Goal: Information Seeking & Learning: Understand process/instructions

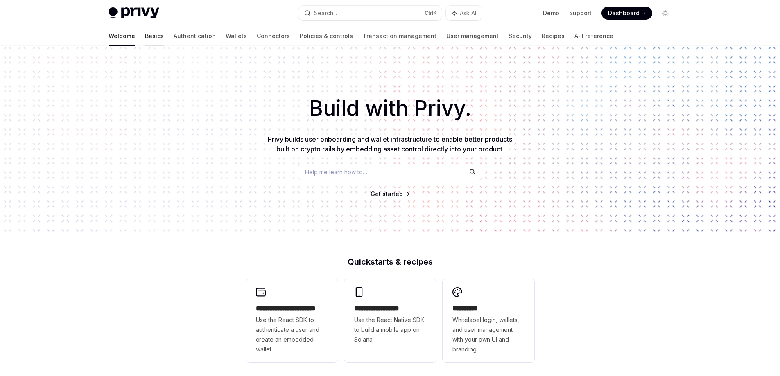
click at [145, 42] on link "Basics" at bounding box center [154, 36] width 19 height 20
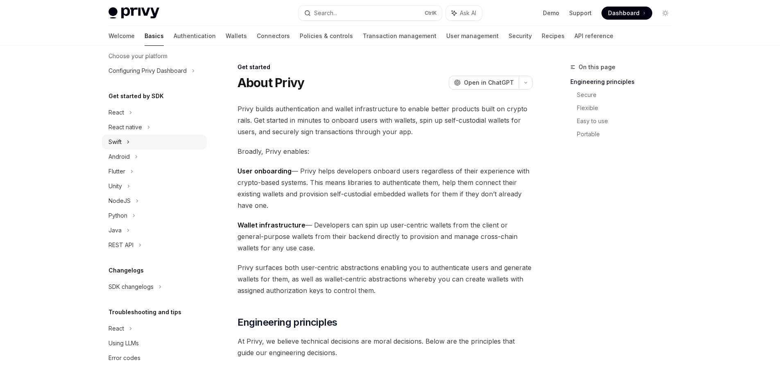
scroll to position [59, 0]
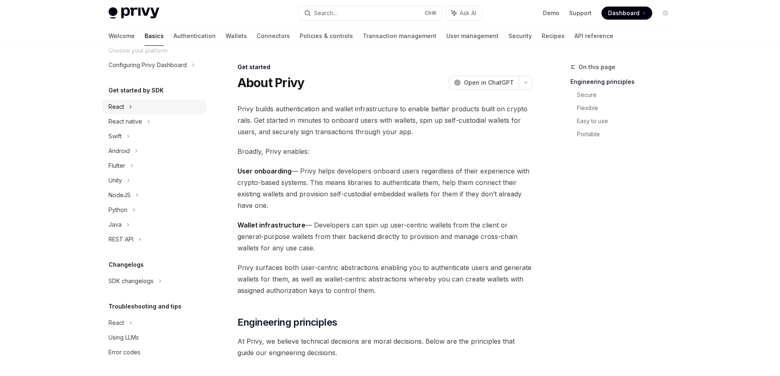
click at [132, 108] on div "React" at bounding box center [154, 106] width 105 height 15
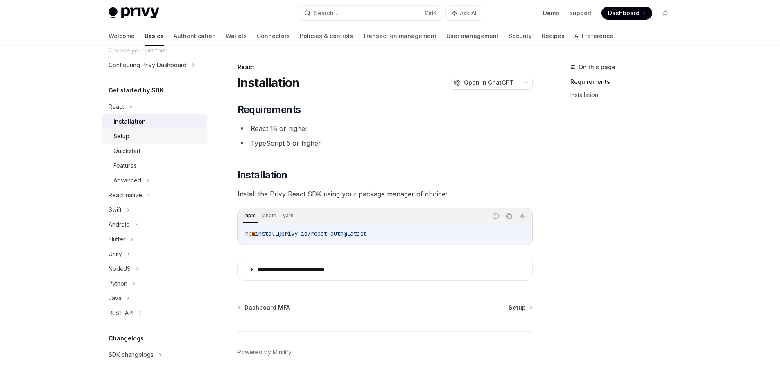
click at [146, 135] on div "Setup" at bounding box center [157, 136] width 88 height 10
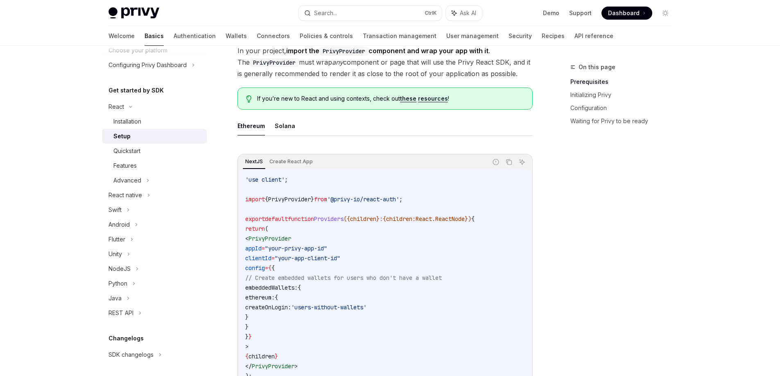
scroll to position [205, 0]
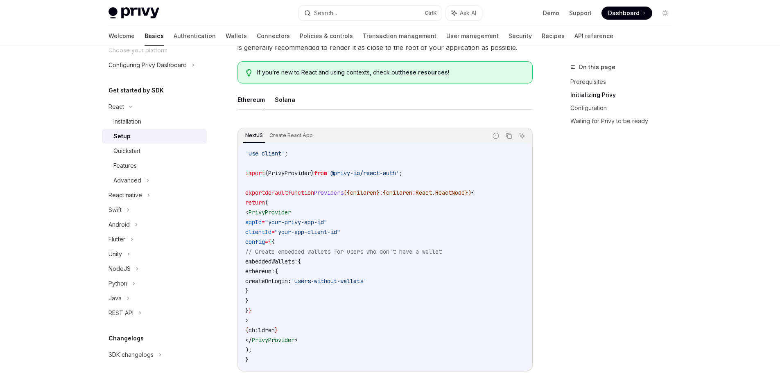
click at [277, 111] on div "Ethereum Solana NextJS Create React App Report incorrect code Copy Ask AI 'use …" at bounding box center [384, 237] width 295 height 295
click at [280, 103] on button "Solana" at bounding box center [285, 99] width 20 height 19
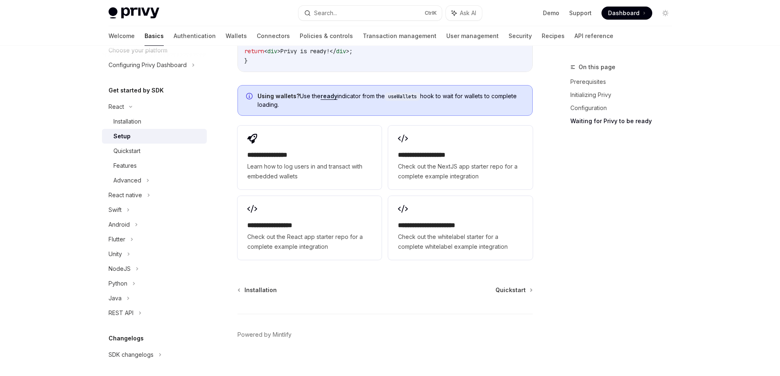
scroll to position [1070, 0]
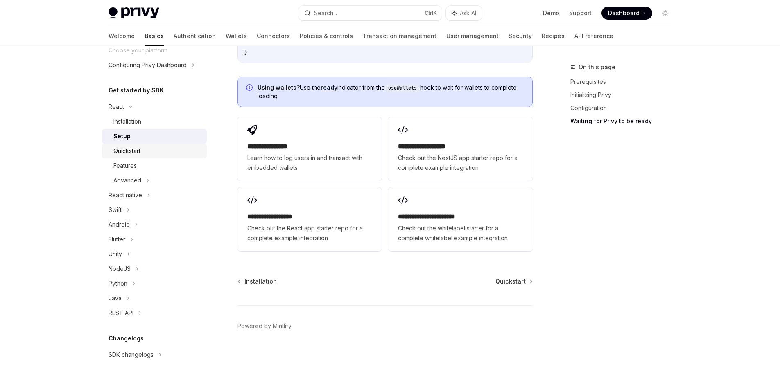
click at [147, 152] on div "Quickstart" at bounding box center [157, 151] width 88 height 10
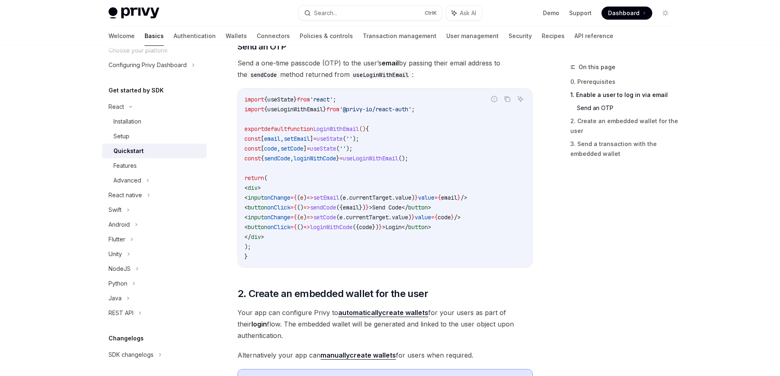
scroll to position [368, 0]
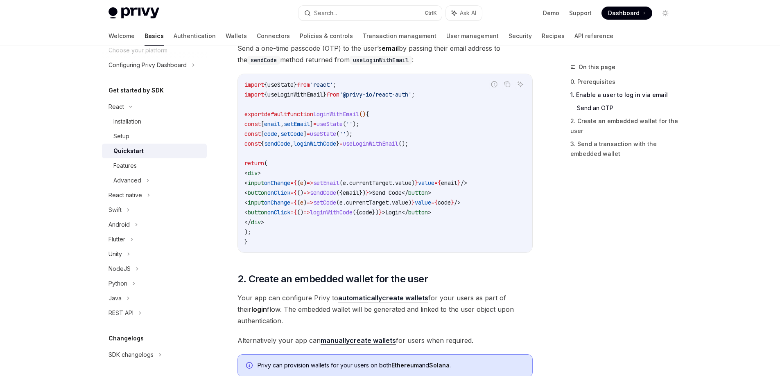
click at [188, 158] on link "Quickstart" at bounding box center [154, 151] width 105 height 15
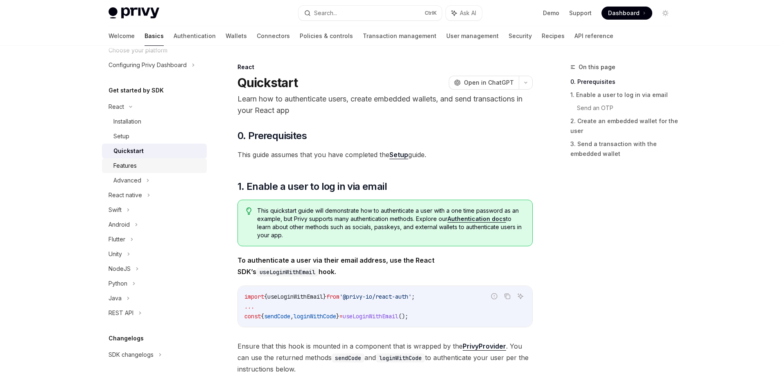
click at [179, 165] on div "Features" at bounding box center [157, 166] width 88 height 10
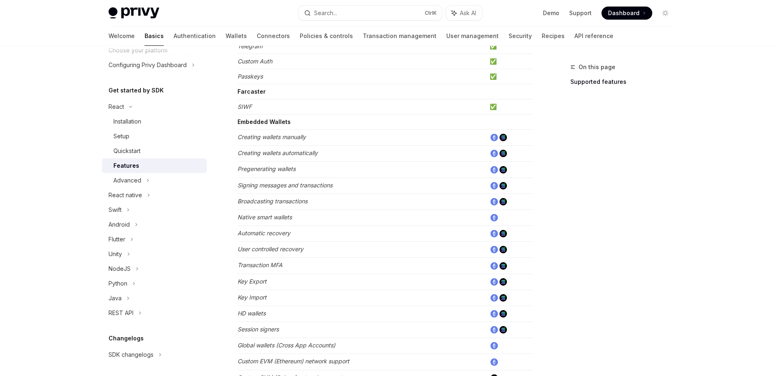
scroll to position [368, 0]
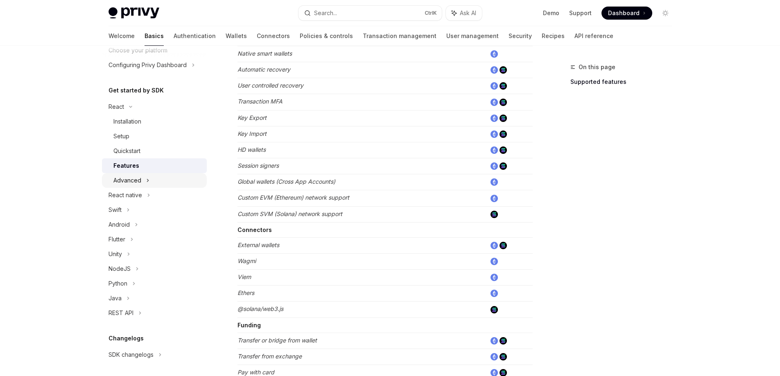
click at [163, 185] on div "Advanced" at bounding box center [154, 180] width 105 height 15
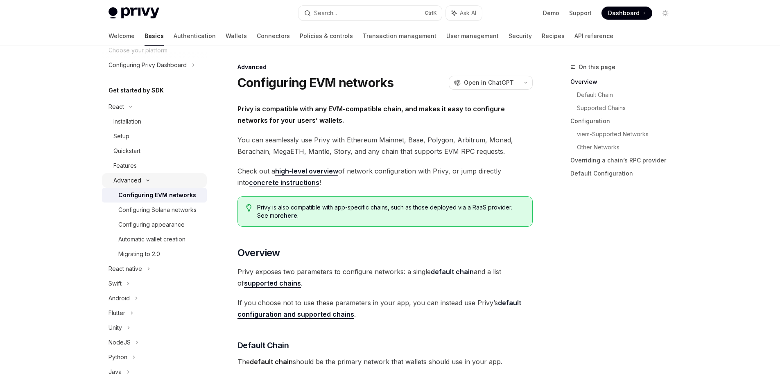
click at [144, 179] on icon at bounding box center [148, 180] width 10 height 3
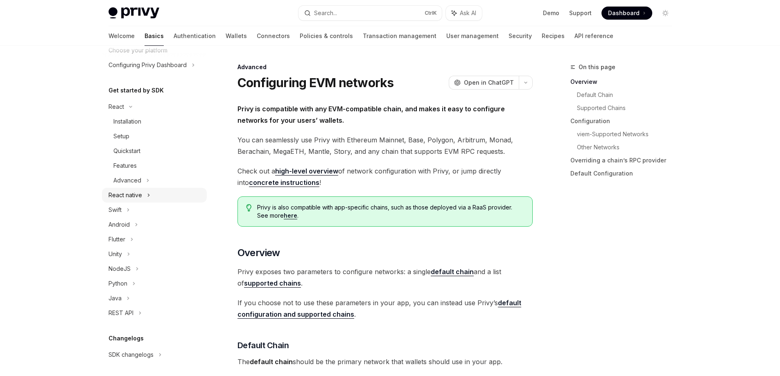
scroll to position [133, 0]
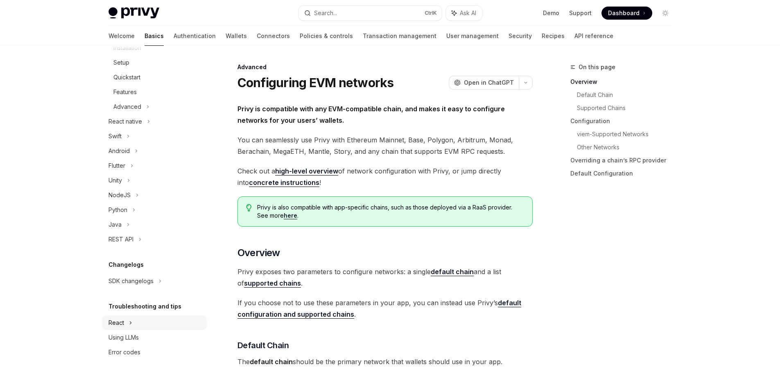
click at [131, 323] on icon at bounding box center [130, 323] width 3 height 10
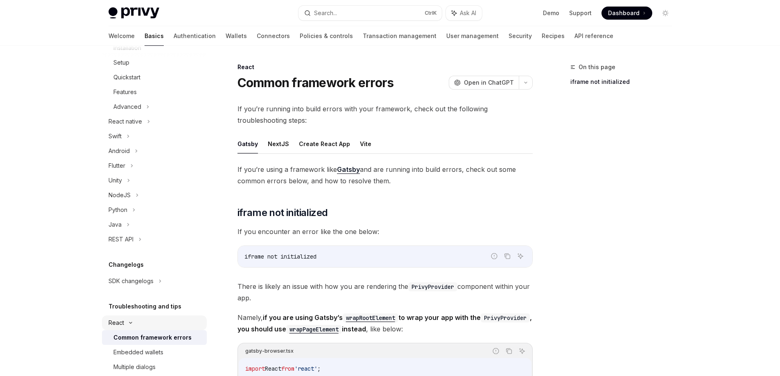
scroll to position [207, 0]
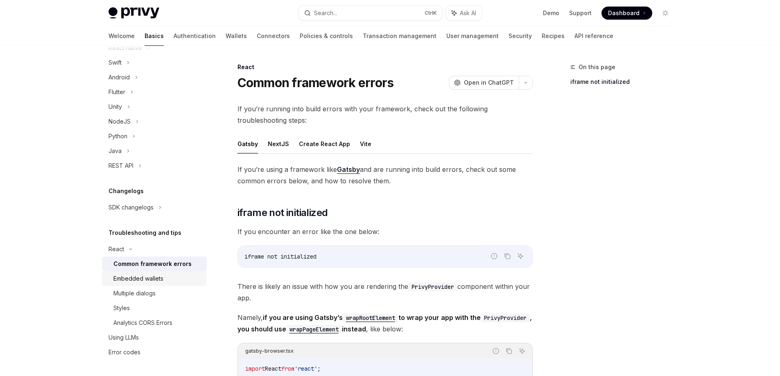
click at [157, 280] on div "Embedded wallets" at bounding box center [138, 279] width 50 height 10
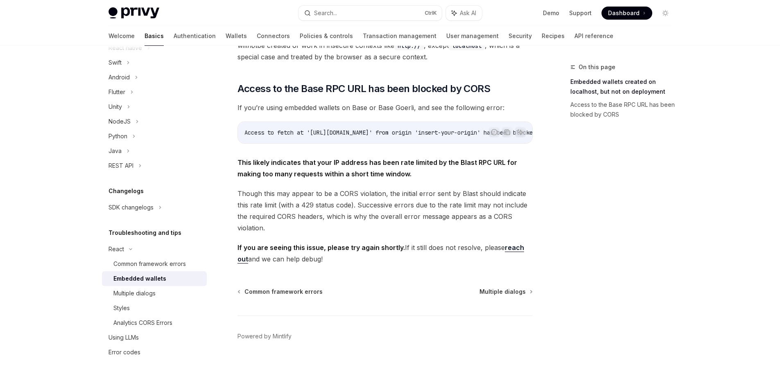
scroll to position [205, 0]
click at [137, 292] on div "Multiple dialogs" at bounding box center [134, 294] width 42 height 10
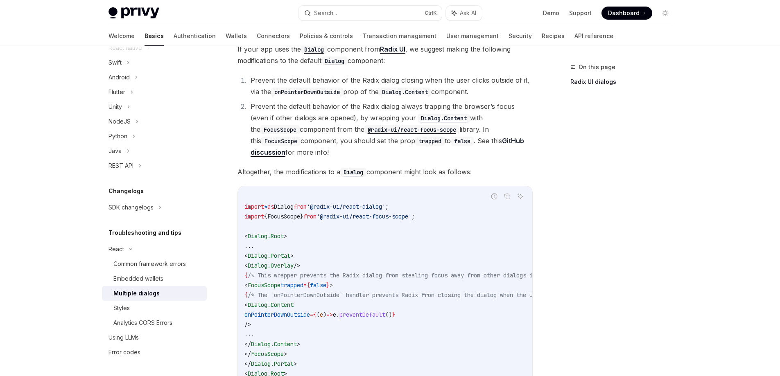
scroll to position [287, 0]
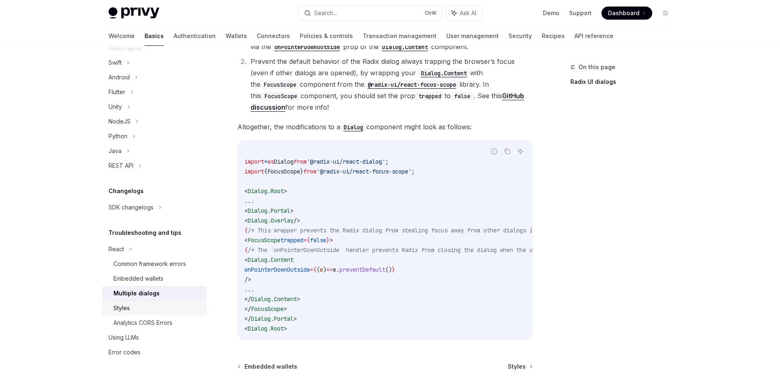
click at [124, 309] on div "Styles" at bounding box center [121, 308] width 16 height 10
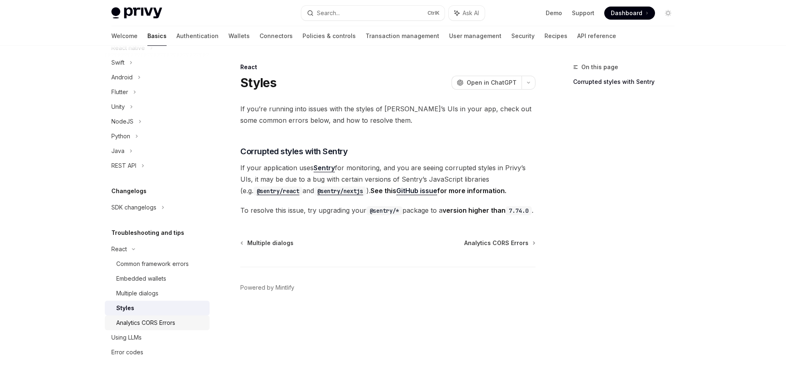
click at [160, 325] on div "Analytics CORS Errors" at bounding box center [145, 323] width 59 height 10
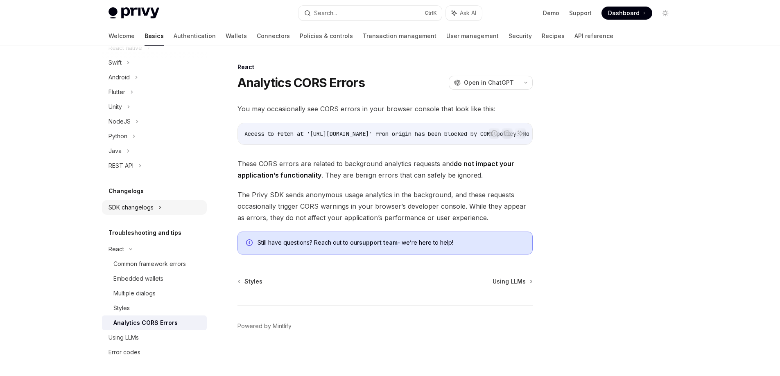
scroll to position [3, 0]
click at [174, 37] on link "Authentication" at bounding box center [195, 36] width 42 height 20
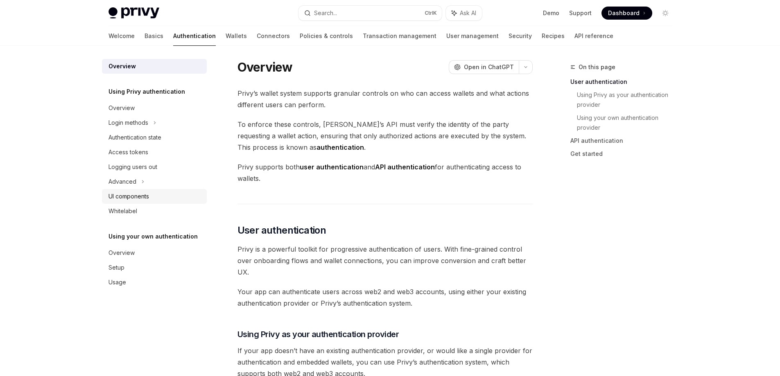
click at [140, 194] on div "UI components" at bounding box center [128, 197] width 41 height 10
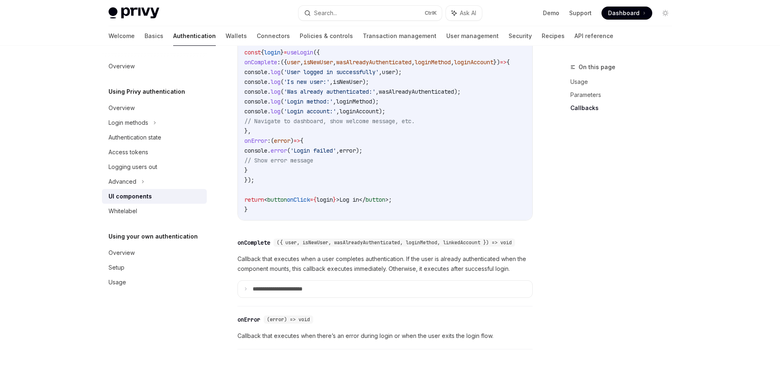
scroll to position [1185, 0]
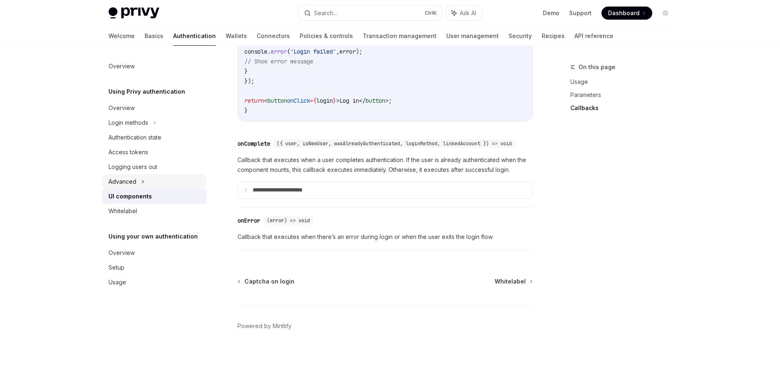
click at [145, 183] on div "Advanced" at bounding box center [154, 181] width 105 height 15
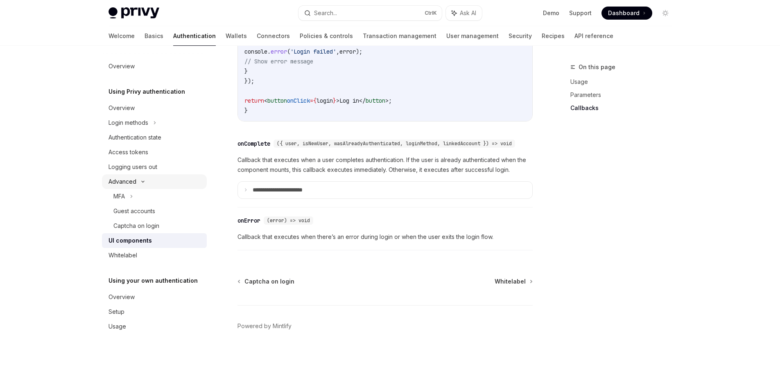
click at [145, 183] on icon at bounding box center [143, 181] width 10 height 3
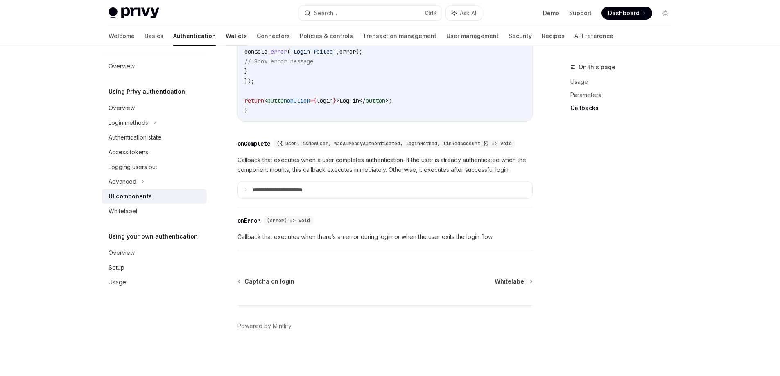
click at [226, 40] on link "Wallets" at bounding box center [236, 36] width 21 height 20
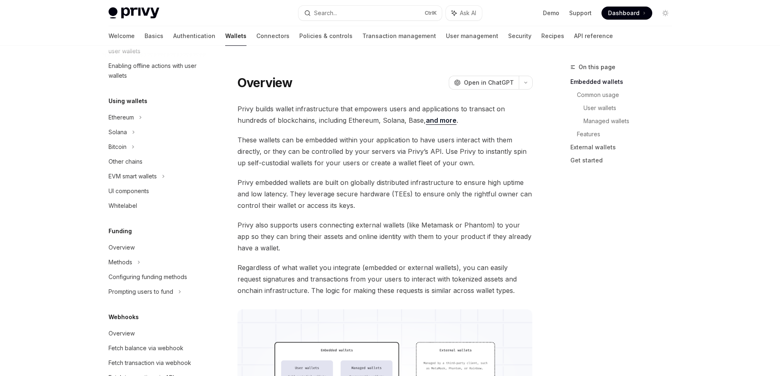
scroll to position [205, 0]
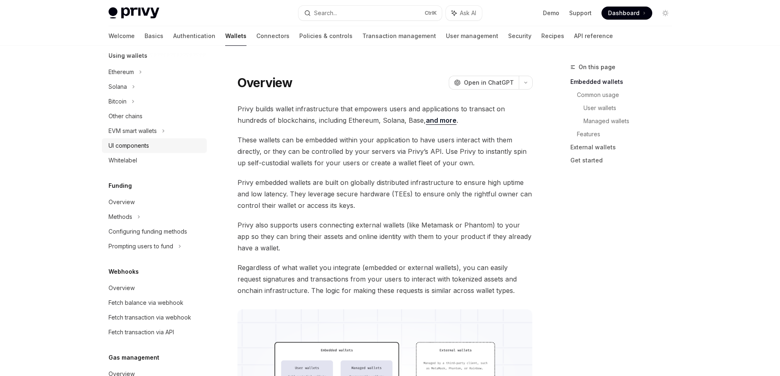
click at [163, 144] on div "UI components" at bounding box center [154, 146] width 93 height 10
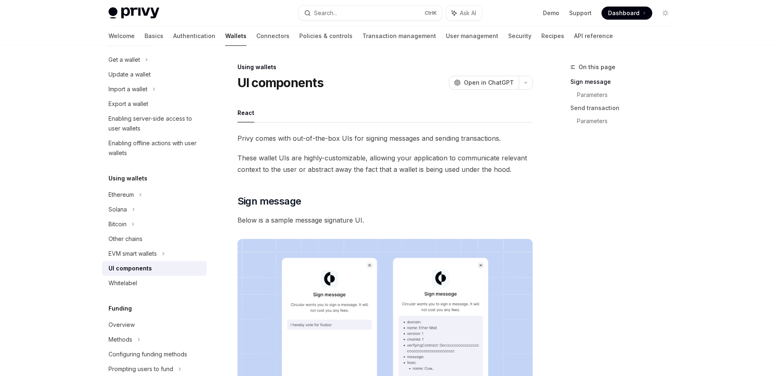
scroll to position [41, 0]
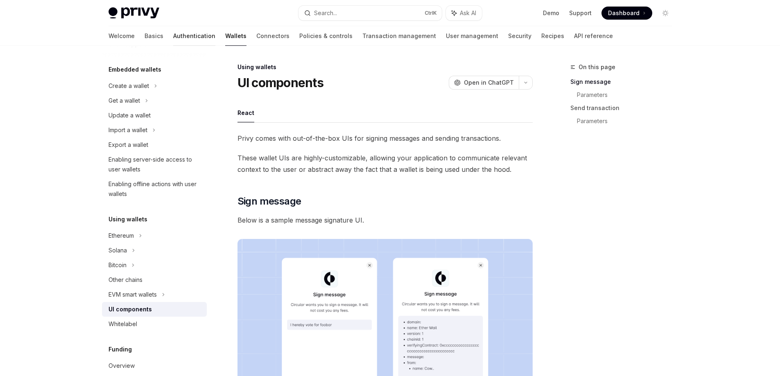
click at [173, 37] on link "Authentication" at bounding box center [194, 36] width 42 height 20
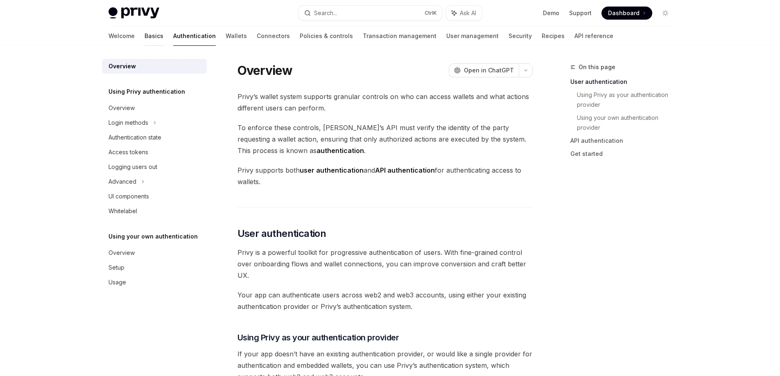
click at [144, 37] on link "Basics" at bounding box center [153, 36] width 19 height 20
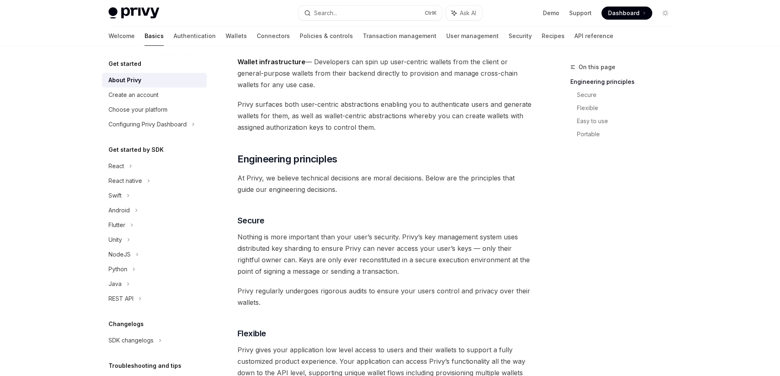
scroll to position [164, 0]
click at [136, 165] on div "React" at bounding box center [154, 166] width 105 height 15
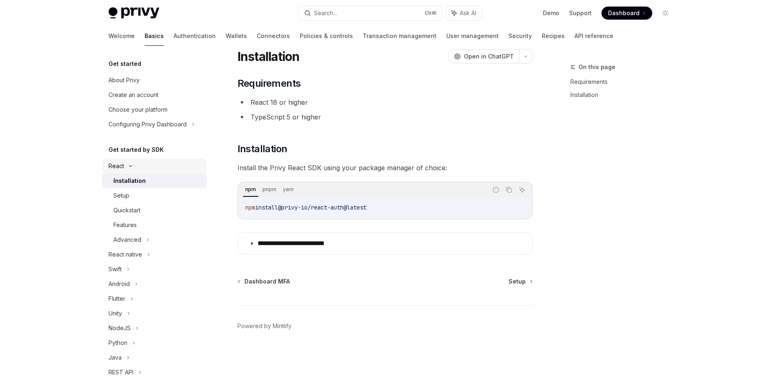
scroll to position [26, 0]
click at [141, 176] on link "Installation" at bounding box center [154, 181] width 105 height 15
click at [159, 197] on div "Setup" at bounding box center [157, 196] width 88 height 10
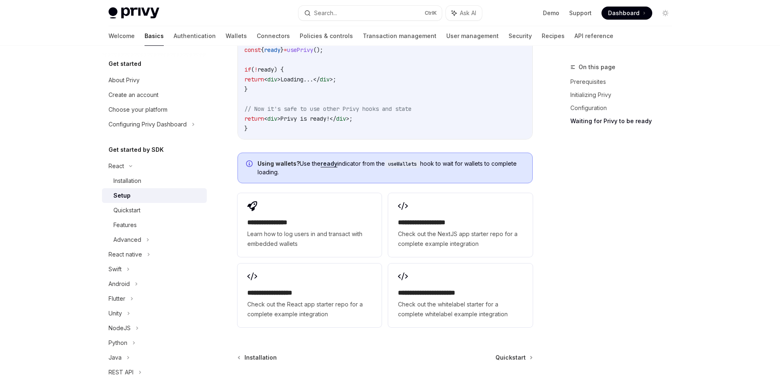
scroll to position [968, 0]
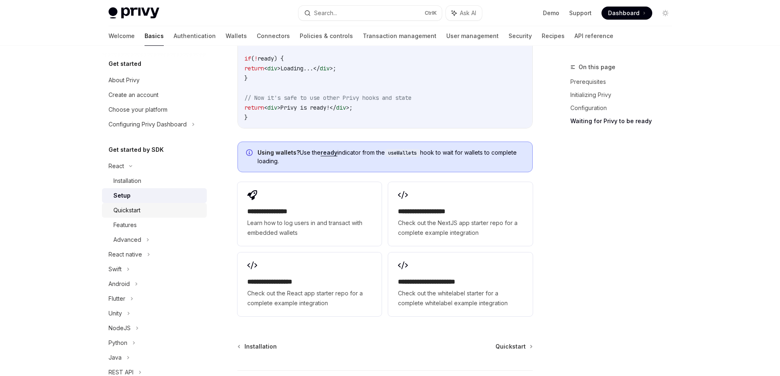
click at [116, 211] on div "Quickstart" at bounding box center [126, 210] width 27 height 10
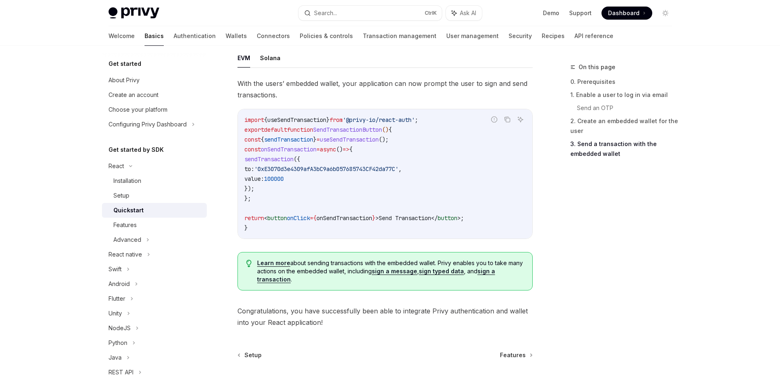
scroll to position [814, 0]
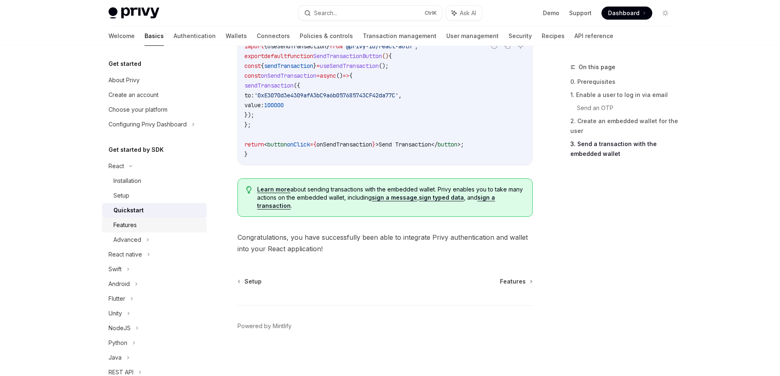
click at [144, 226] on div "Features" at bounding box center [157, 225] width 88 height 10
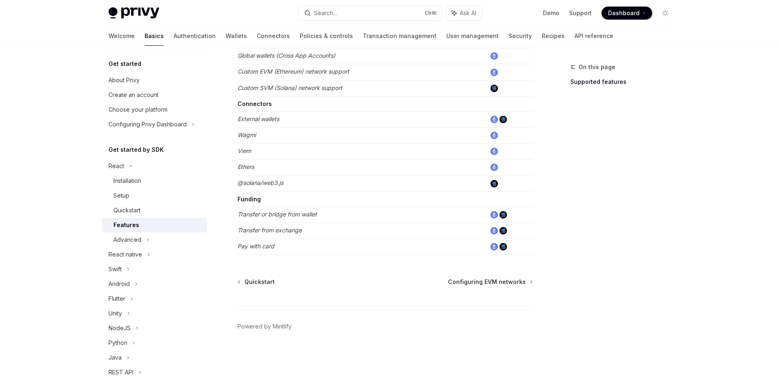
scroll to position [495, 0]
click at [139, 235] on div "Advanced" at bounding box center [127, 240] width 28 height 10
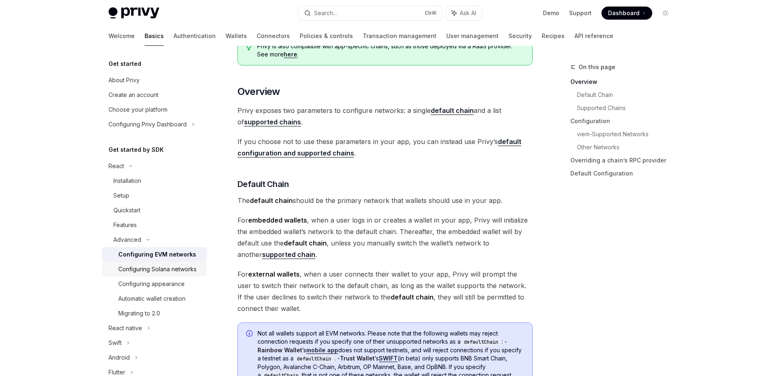
scroll to position [164, 0]
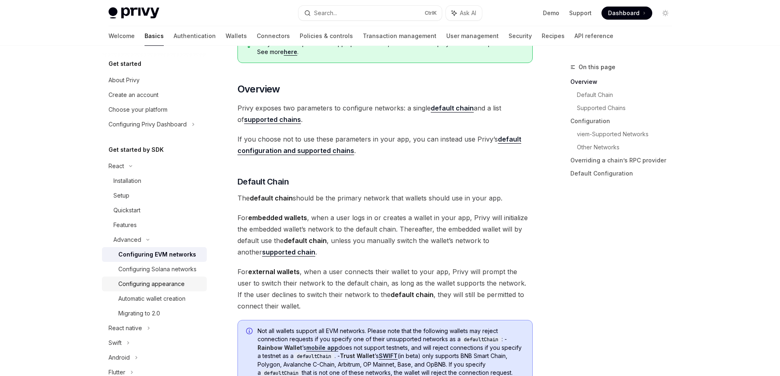
click at [167, 289] on div "Configuring appearance" at bounding box center [151, 284] width 66 height 10
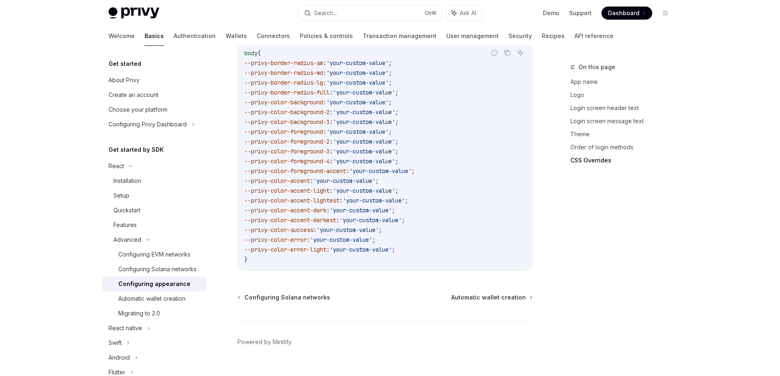
scroll to position [2068, 0]
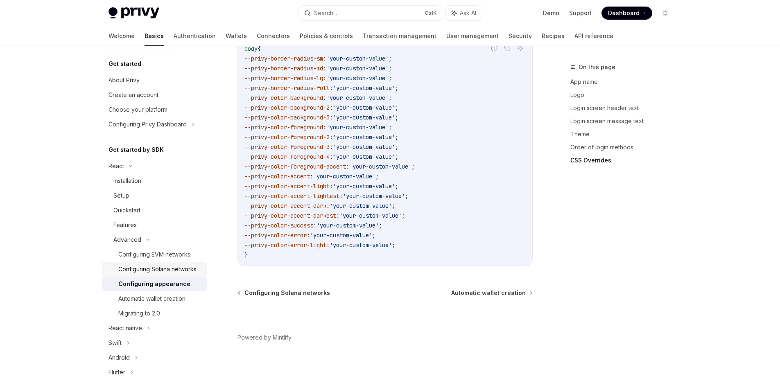
click at [155, 271] on div "Configuring Solana networks" at bounding box center [157, 269] width 78 height 10
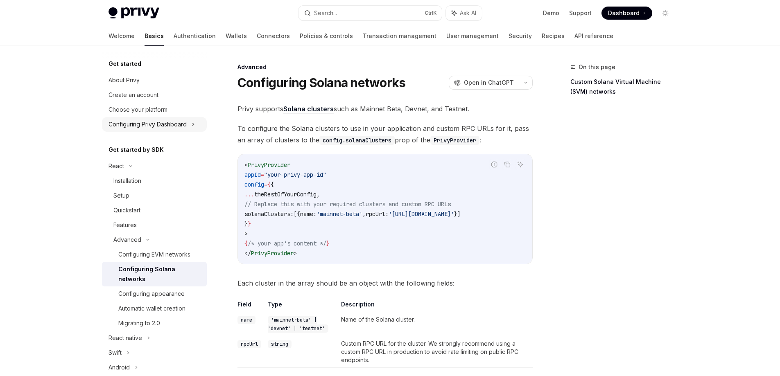
click at [178, 124] on div "Configuring Privy Dashboard" at bounding box center [147, 125] width 78 height 10
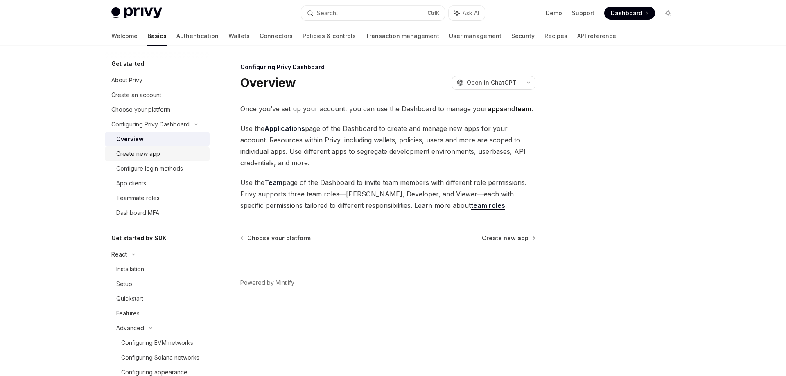
click at [179, 152] on div "Create new app" at bounding box center [160, 154] width 88 height 10
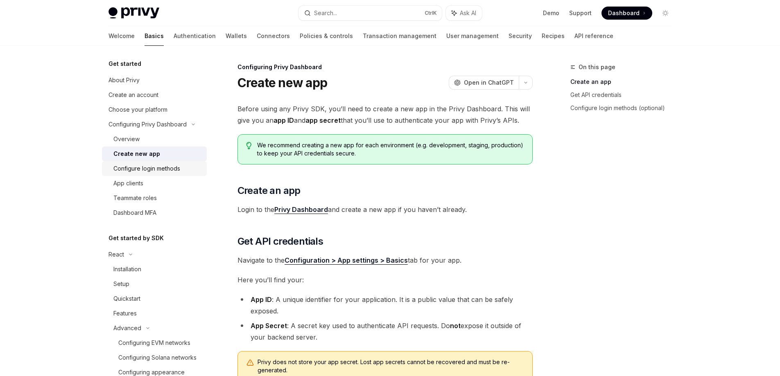
click at [181, 169] on div "Configure login methods" at bounding box center [157, 169] width 88 height 10
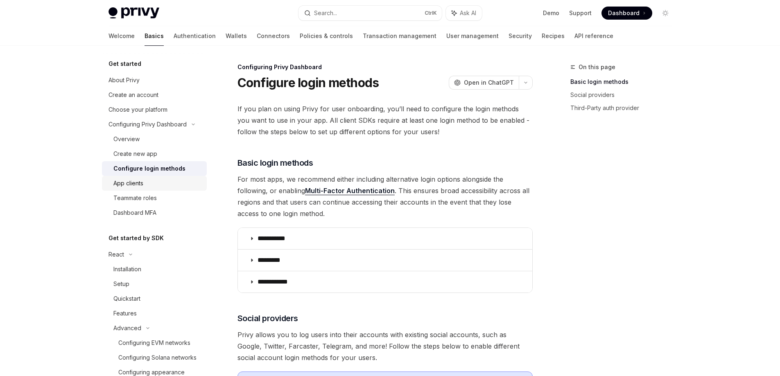
click at [169, 182] on div "App clients" at bounding box center [157, 183] width 88 height 10
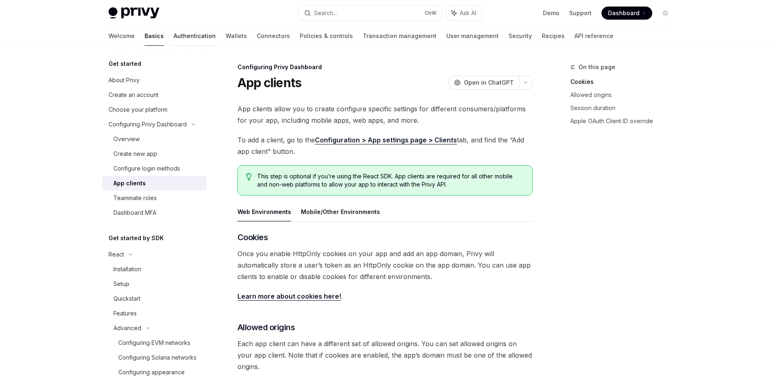
click at [174, 42] on link "Authentication" at bounding box center [195, 36] width 42 height 20
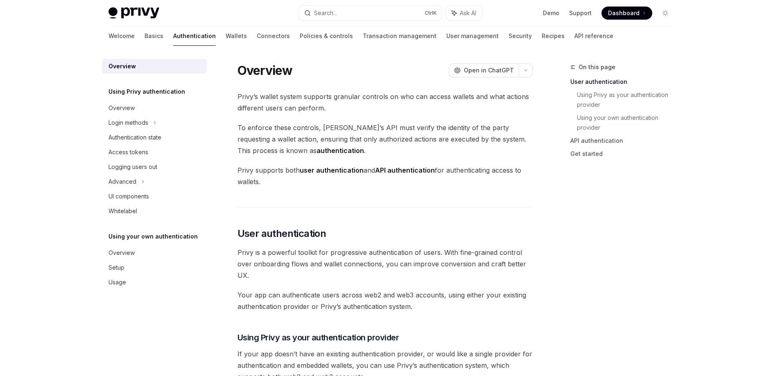
click at [212, 35] on div "Welcome Basics Authentication Wallets Connectors Policies & controls Transactio…" at bounding box center [360, 36] width 505 height 20
click at [226, 34] on link "Wallets" at bounding box center [236, 36] width 21 height 20
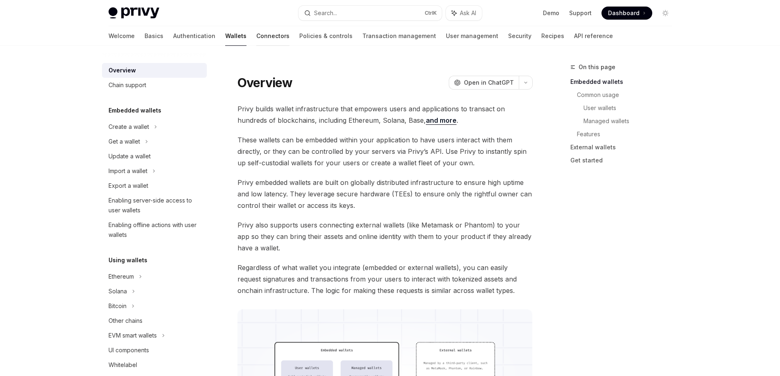
click at [256, 37] on link "Connectors" at bounding box center [272, 36] width 33 height 20
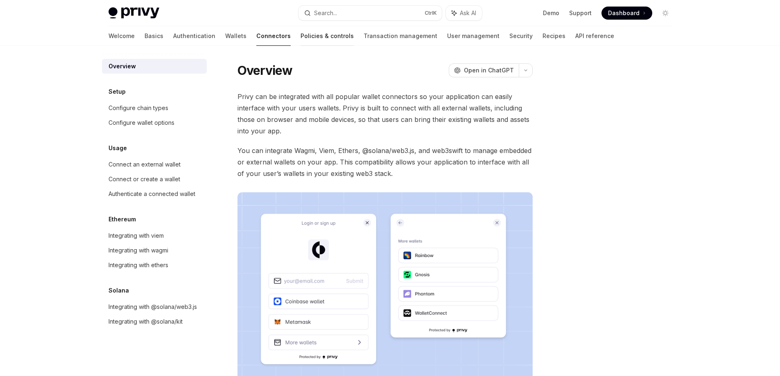
click at [300, 38] on link "Policies & controls" at bounding box center [326, 36] width 53 height 20
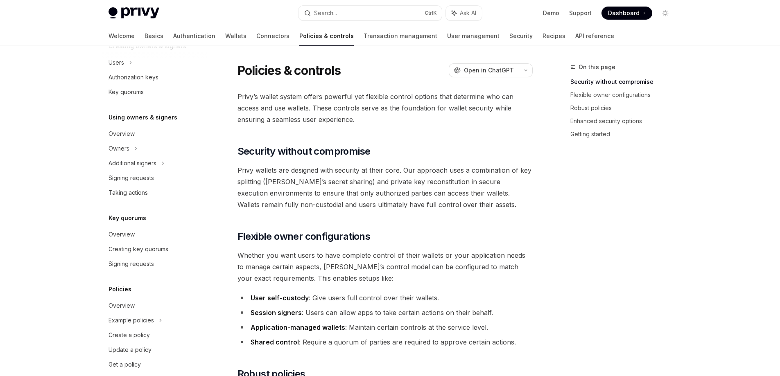
scroll to position [200, 0]
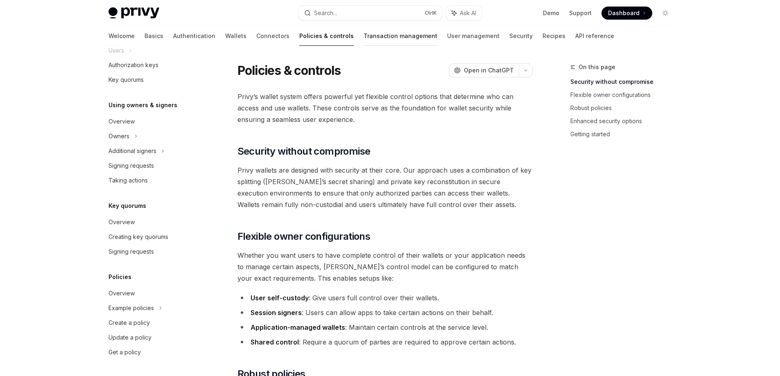
click at [363, 42] on link "Transaction management" at bounding box center [400, 36] width 74 height 20
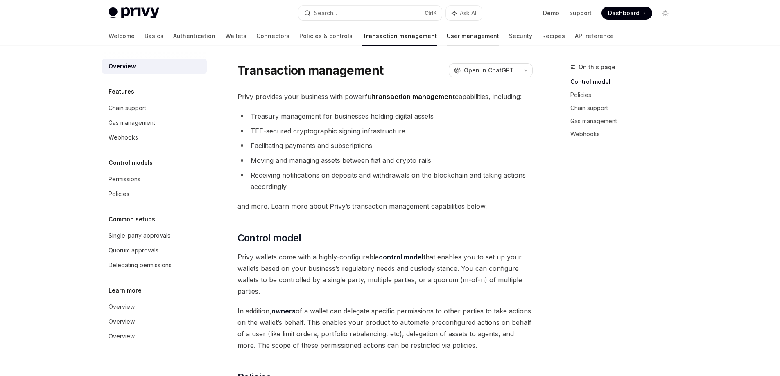
click at [447, 43] on link "User management" at bounding box center [473, 36] width 52 height 20
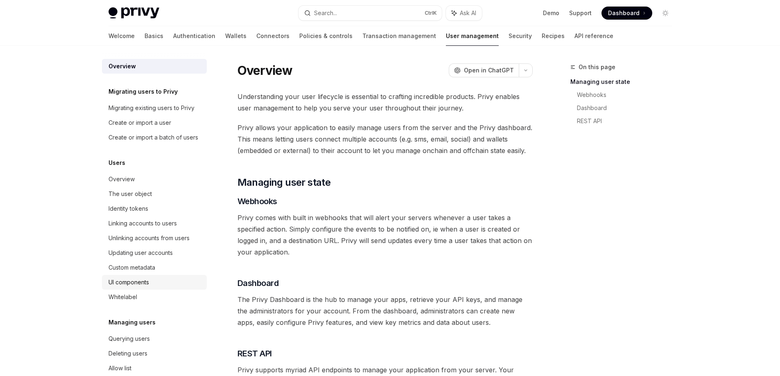
click at [160, 287] on div "UI components" at bounding box center [154, 283] width 93 height 10
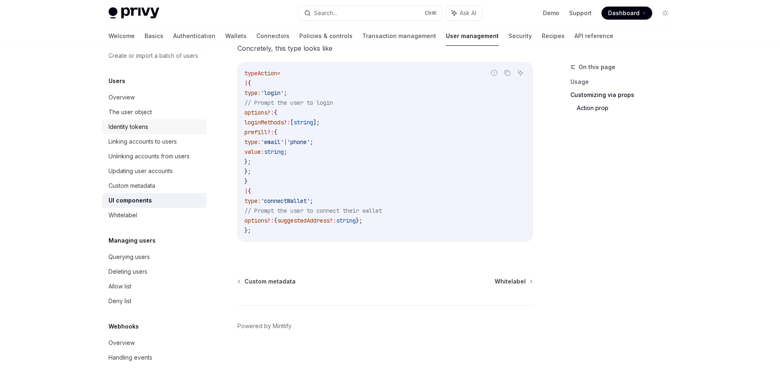
scroll to position [97, 0]
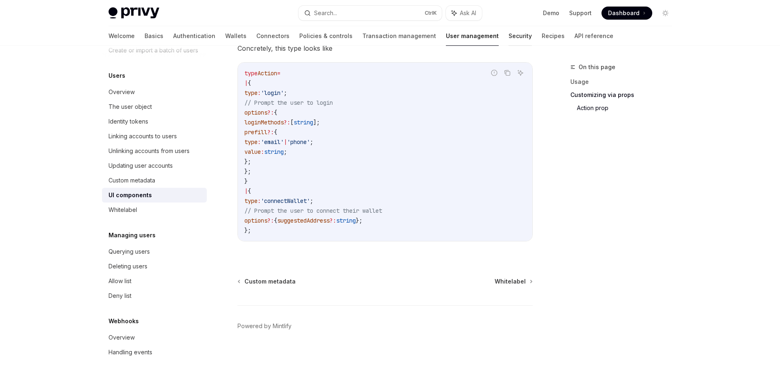
click at [508, 39] on link "Security" at bounding box center [519, 36] width 23 height 20
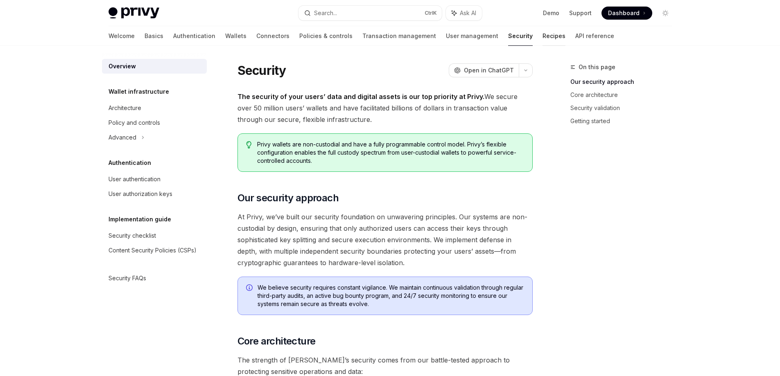
click at [542, 36] on link "Recipes" at bounding box center [553, 36] width 23 height 20
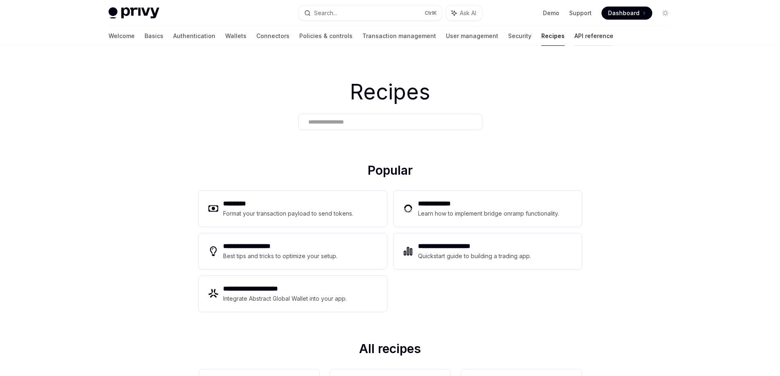
click at [574, 36] on link "API reference" at bounding box center [593, 36] width 39 height 20
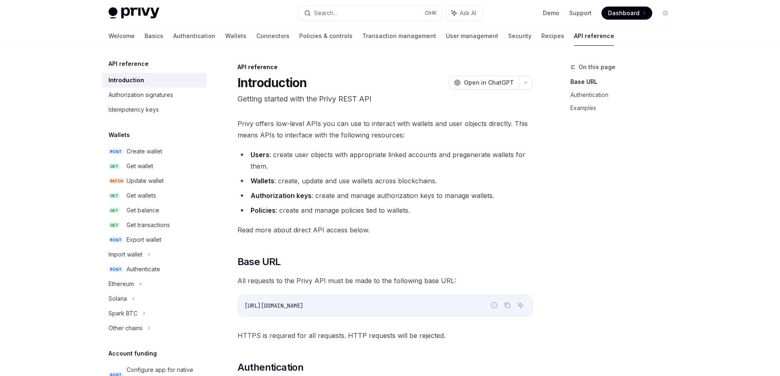
click at [515, 36] on div "Welcome Basics Authentication Wallets Connectors Policies & controls Transactio…" at bounding box center [361, 36] width 506 height 20
click at [499, 26] on div "Privy Docs home page Search... Ctrl K Ask AI Demo Support Dashboard Dashboard S…" at bounding box center [389, 13] width 563 height 26
click at [541, 35] on link "Recipes" at bounding box center [552, 36] width 23 height 20
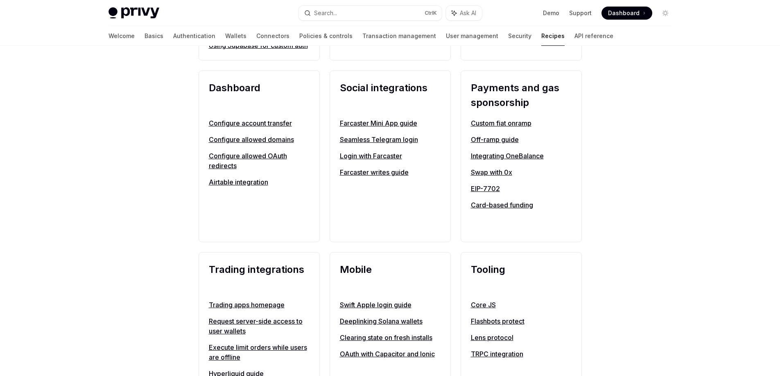
scroll to position [532, 0]
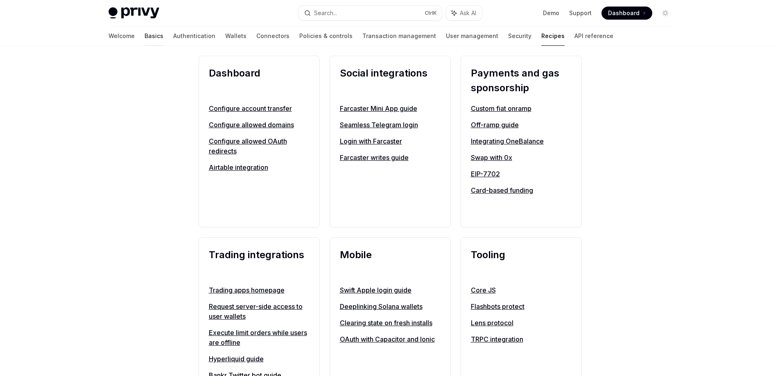
click at [144, 39] on link "Basics" at bounding box center [153, 36] width 19 height 20
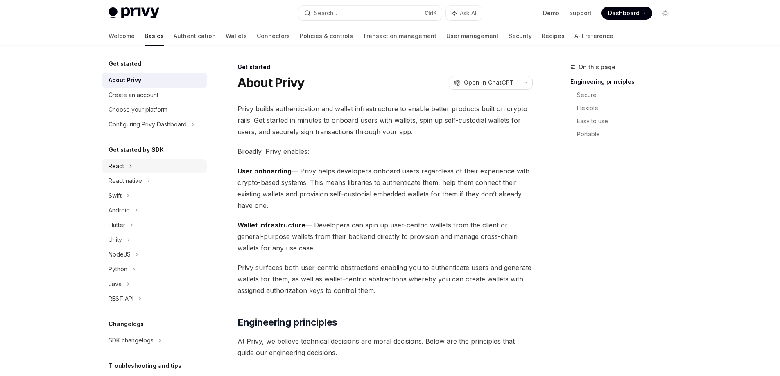
scroll to position [41, 0]
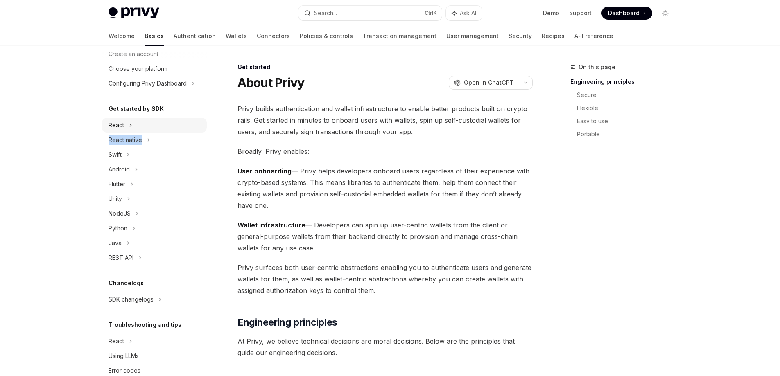
drag, startPoint x: 154, startPoint y: 135, endPoint x: 155, endPoint y: 130, distance: 5.5
click at [155, 130] on ul "React React native Swift Android Flutter Unity NodeJS Python Java REST API" at bounding box center [154, 191] width 105 height 147
click at [148, 128] on div "React" at bounding box center [154, 125] width 105 height 15
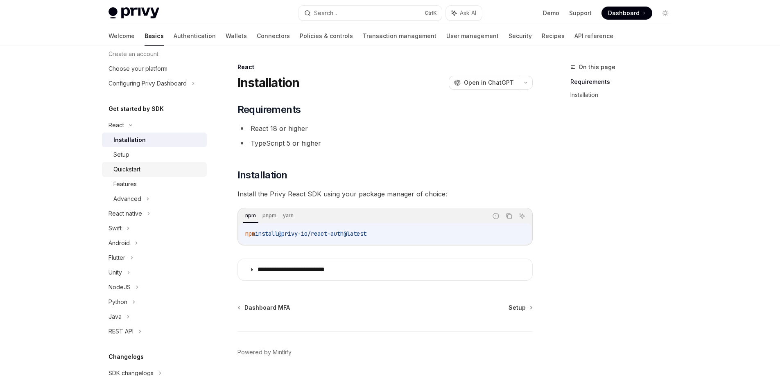
click at [157, 164] on link "Quickstart" at bounding box center [154, 169] width 105 height 15
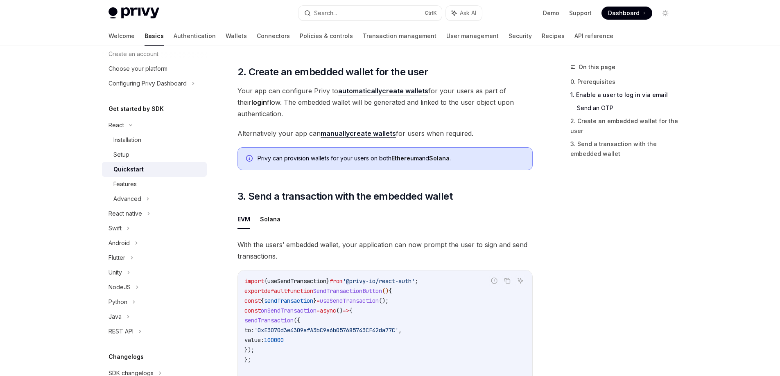
scroll to position [737, 0]
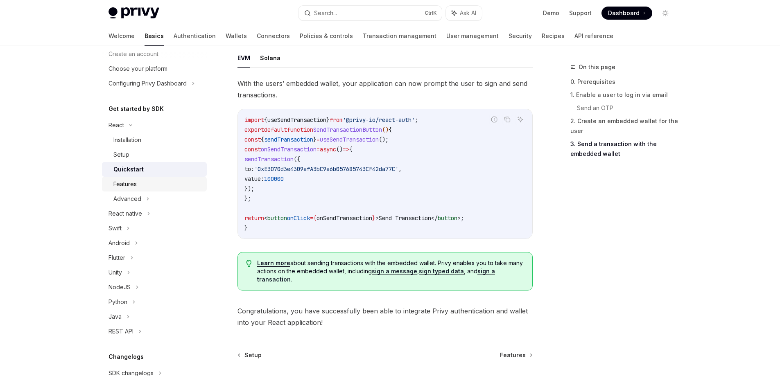
click at [155, 177] on link "Features" at bounding box center [154, 184] width 105 height 15
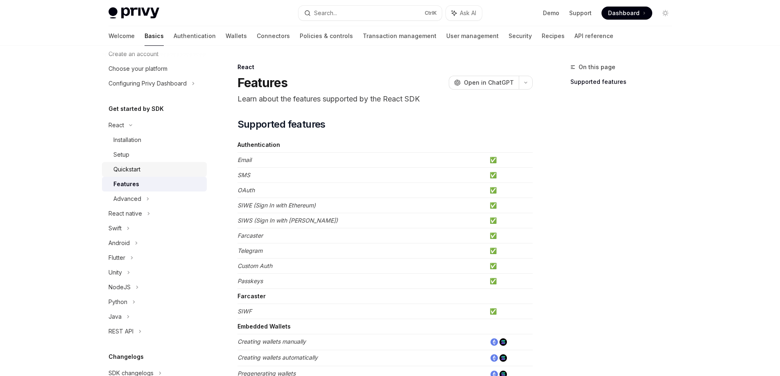
click at [157, 167] on div "Quickstart" at bounding box center [157, 170] width 88 height 10
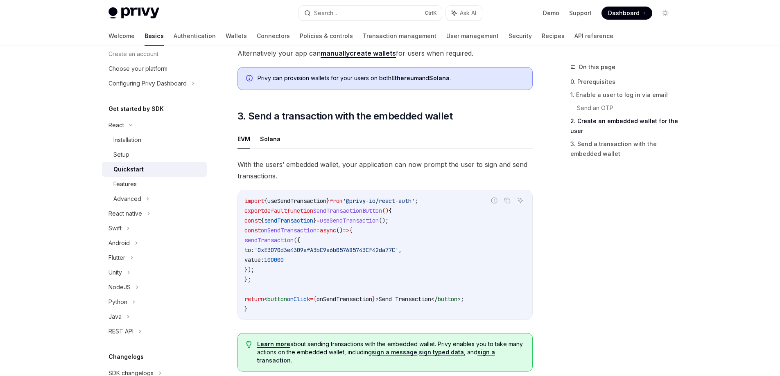
scroll to position [650, 0]
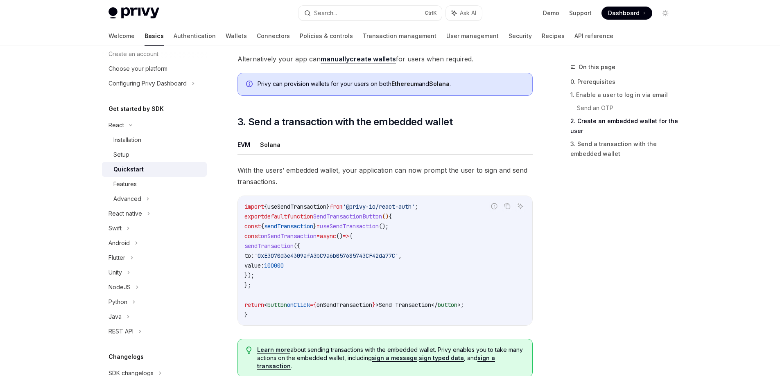
click at [268, 149] on button "Solana" at bounding box center [270, 144] width 20 height 19
type textarea "*"
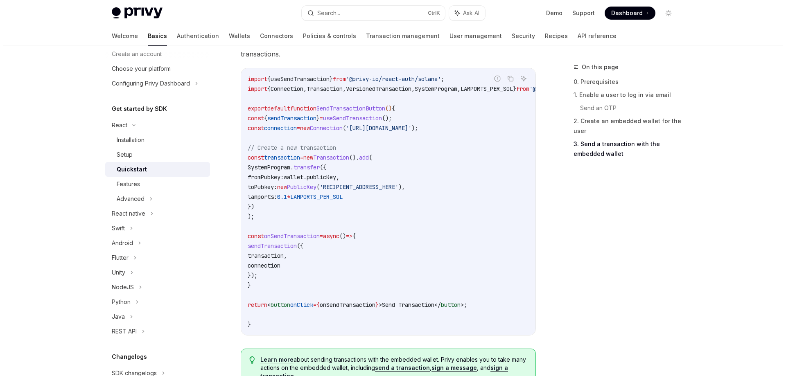
scroll to position [955, 0]
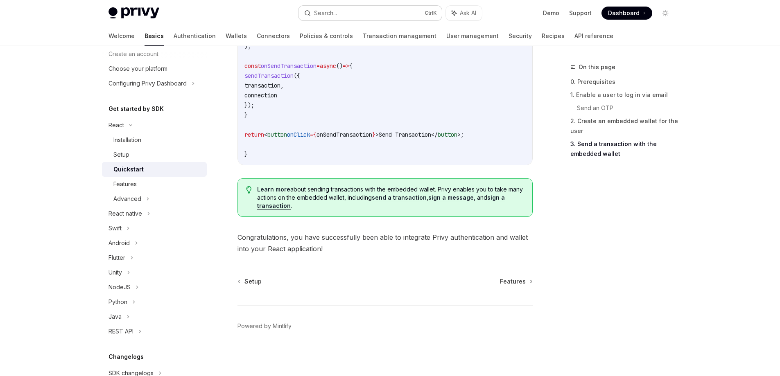
click at [370, 12] on button "Search... Ctrl K" at bounding box center [369, 13] width 143 height 15
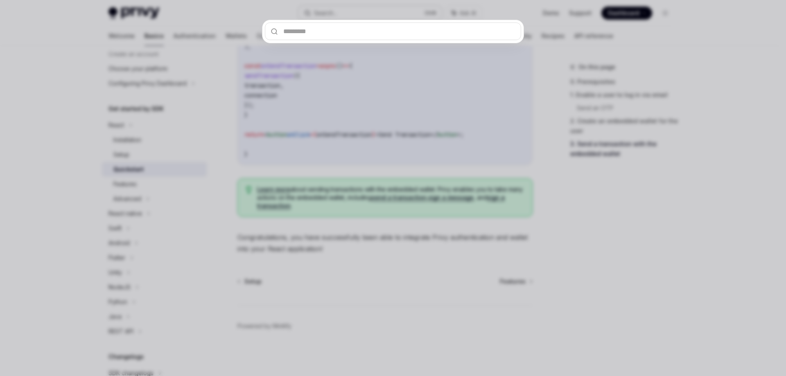
type input "**********"
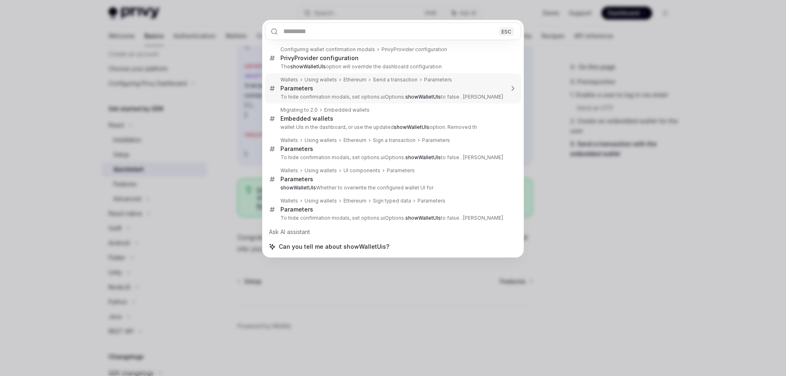
type textarea "*"
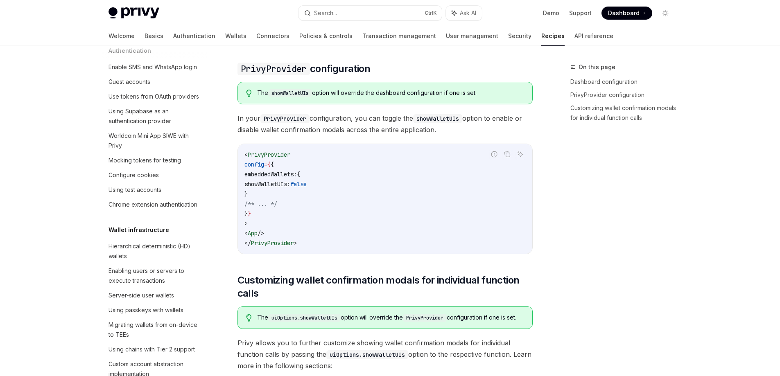
scroll to position [349, 0]
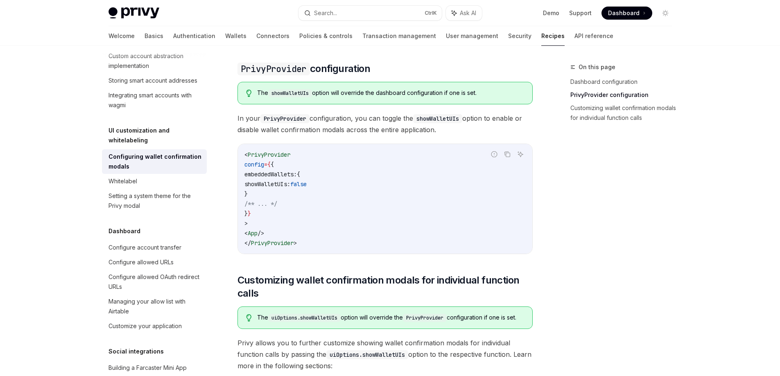
drag, startPoint x: 335, startPoint y: 184, endPoint x: 266, endPoint y: 186, distance: 68.4
click at [266, 186] on code "< PrivyProvider config = { { embeddedWallets: { showWalletUIs: false } /** ... …" at bounding box center [384, 199] width 281 height 98
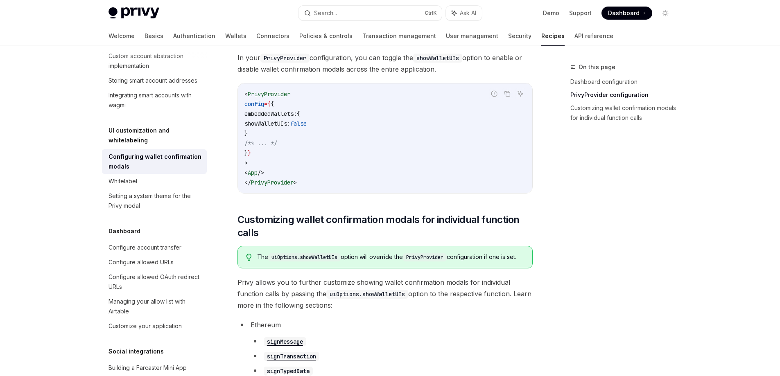
scroll to position [252, 0]
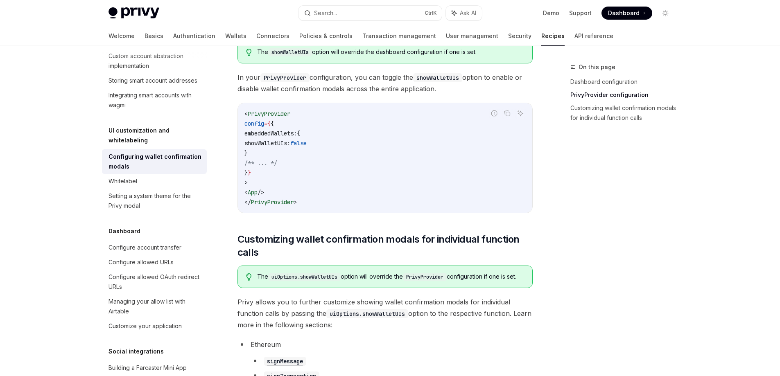
copy span "showWalletUIs: false"
drag, startPoint x: 263, startPoint y: 154, endPoint x: 222, endPoint y: 136, distance: 44.7
click at [222, 136] on div "UI customization and whitelabeling Configuring wallet confirmation modals OpenA…" at bounding box center [308, 195] width 452 height 770
copy code "embeddedWallets: { showWalletUIs: false }"
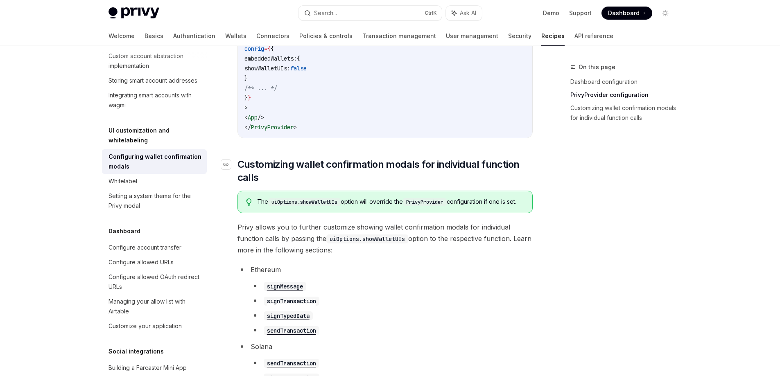
scroll to position [456, 0]
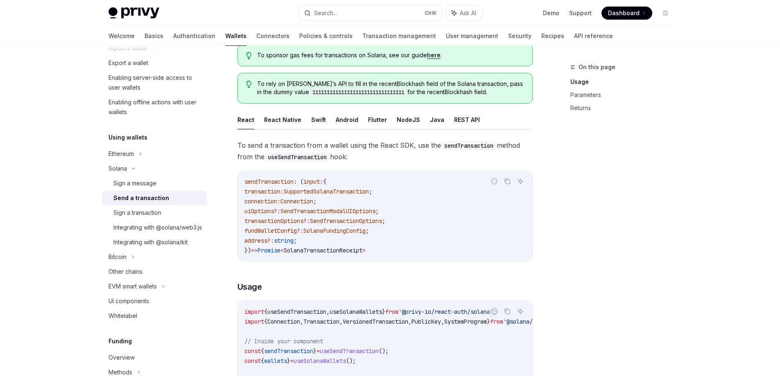
scroll to position [18, 0]
